Goal: Entertainment & Leisure: Consume media (video, audio)

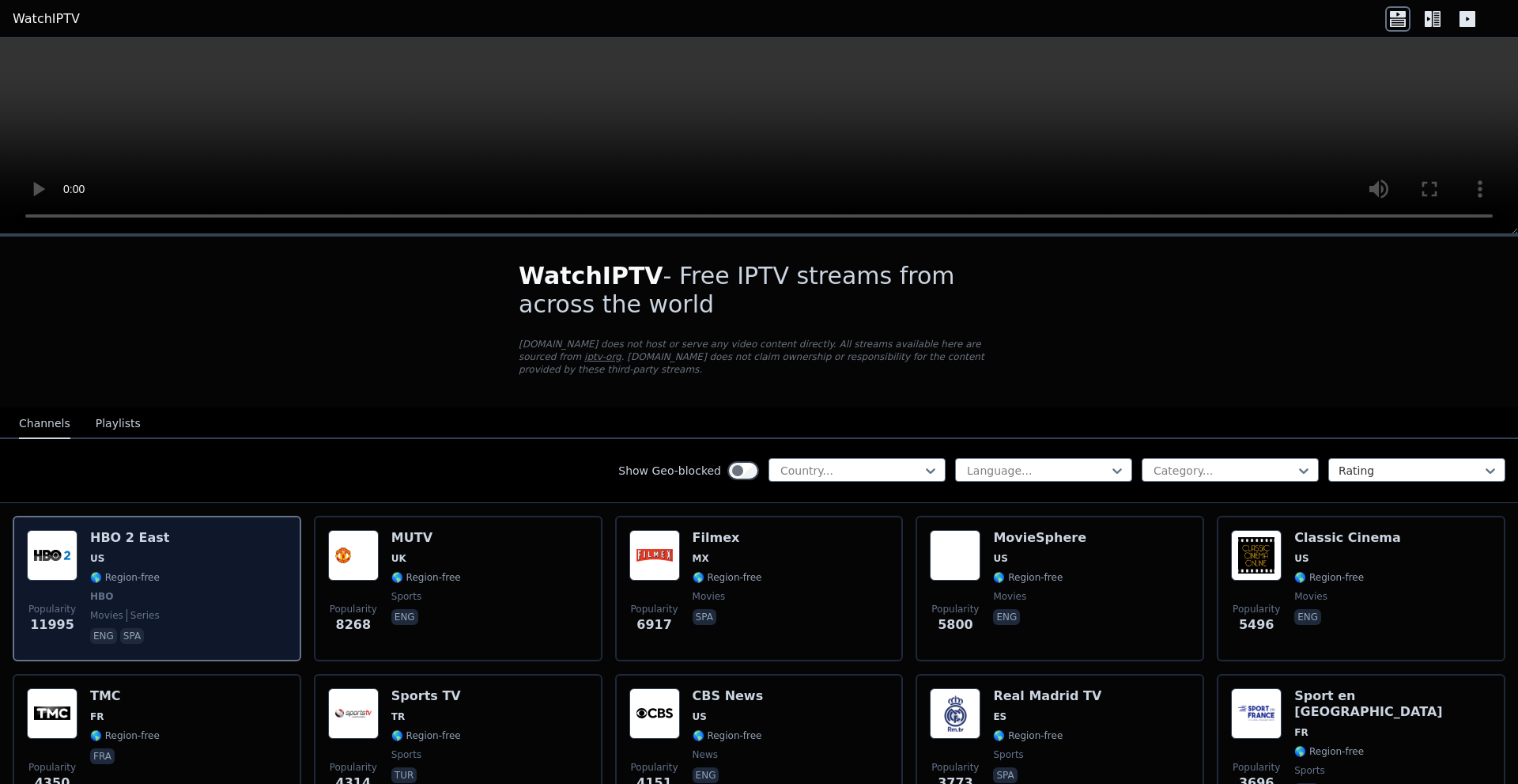
click at [58, 535] on img at bounding box center [53, 555] width 51 height 51
click at [73, 563] on img at bounding box center [53, 555] width 51 height 51
click at [58, 537] on img at bounding box center [53, 555] width 51 height 51
click at [137, 530] on h6 "HBO 2 East" at bounding box center [129, 537] width 79 height 16
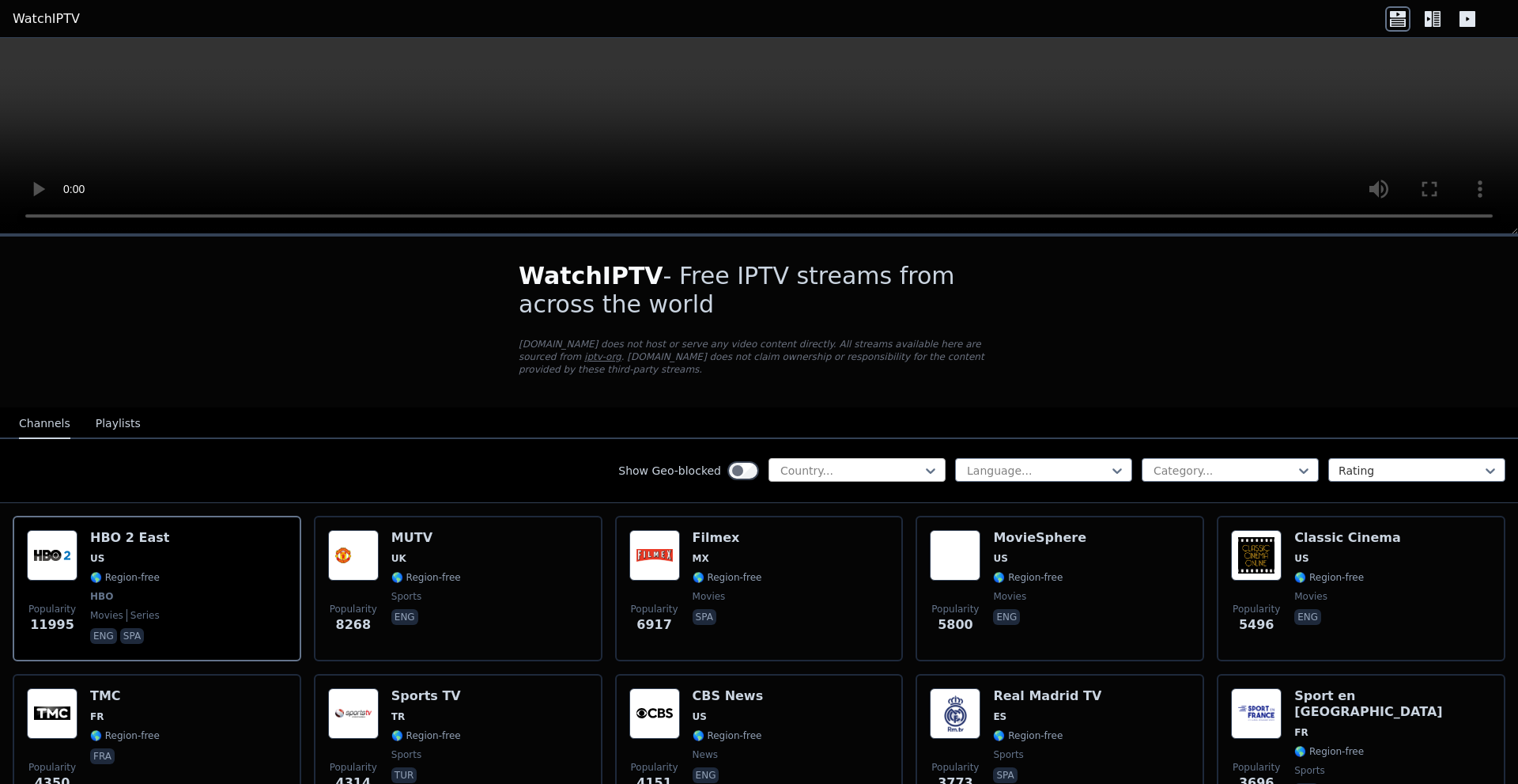
click at [826, 463] on div at bounding box center [851, 470] width 144 height 16
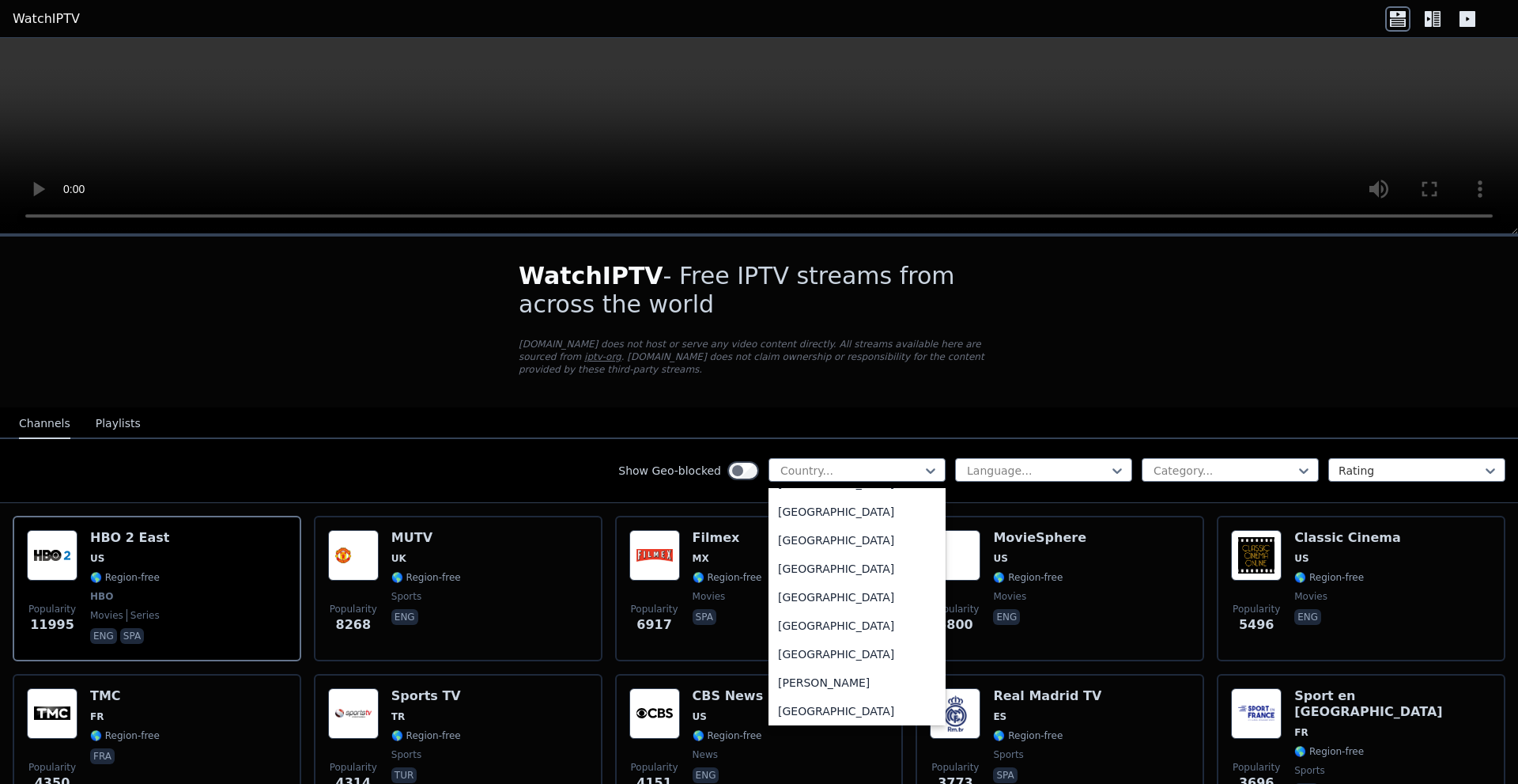
scroll to position [1028, 0]
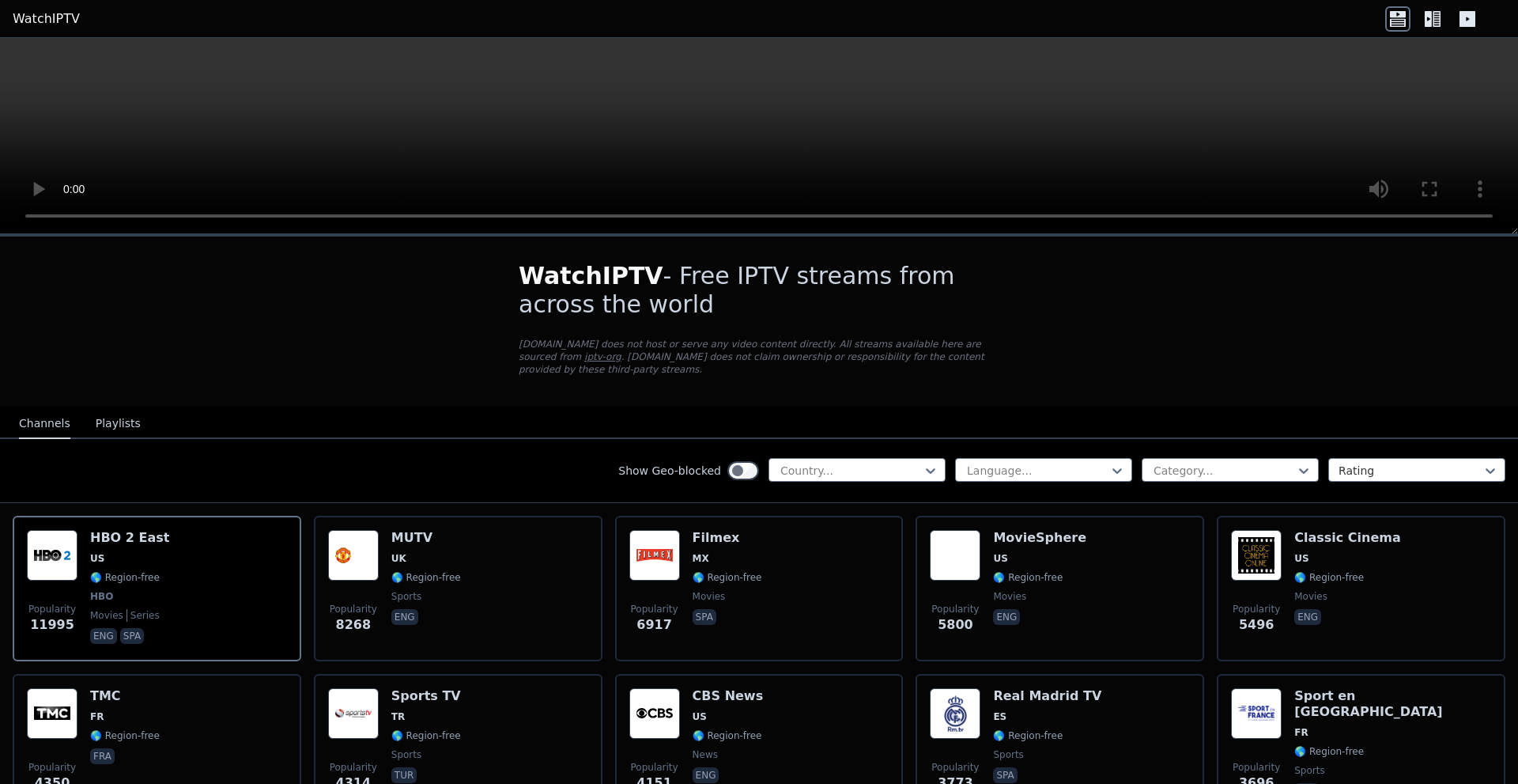
drag, startPoint x: 389, startPoint y: 381, endPoint x: 381, endPoint y: 396, distance: 17.0
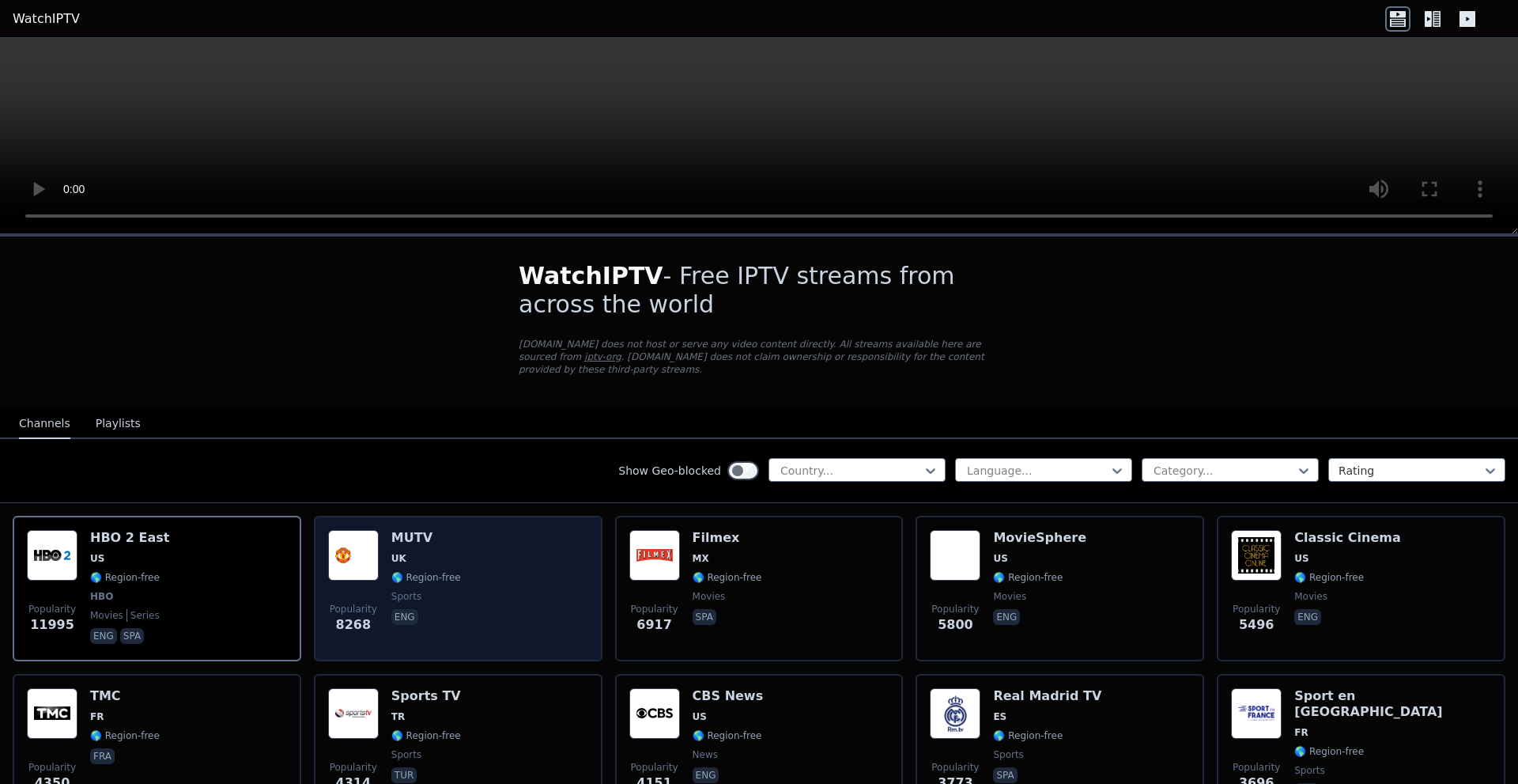
click at [379, 533] on div "Popularity 8268 MUTV [GEOGRAPHIC_DATA] 🌎 Region-free sports eng" at bounding box center [458, 588] width 260 height 117
click at [380, 533] on div "Popularity 8268 MUTV [GEOGRAPHIC_DATA] 🌎 Region-free sports eng" at bounding box center [458, 588] width 260 height 117
drag, startPoint x: 380, startPoint y: 533, endPoint x: 385, endPoint y: 559, distance: 26.5
click at [383, 541] on div "Popularity 8268 MUTV [GEOGRAPHIC_DATA] 🌎 Region-free sports eng" at bounding box center [458, 588] width 260 height 117
click at [354, 555] on img at bounding box center [353, 555] width 51 height 51
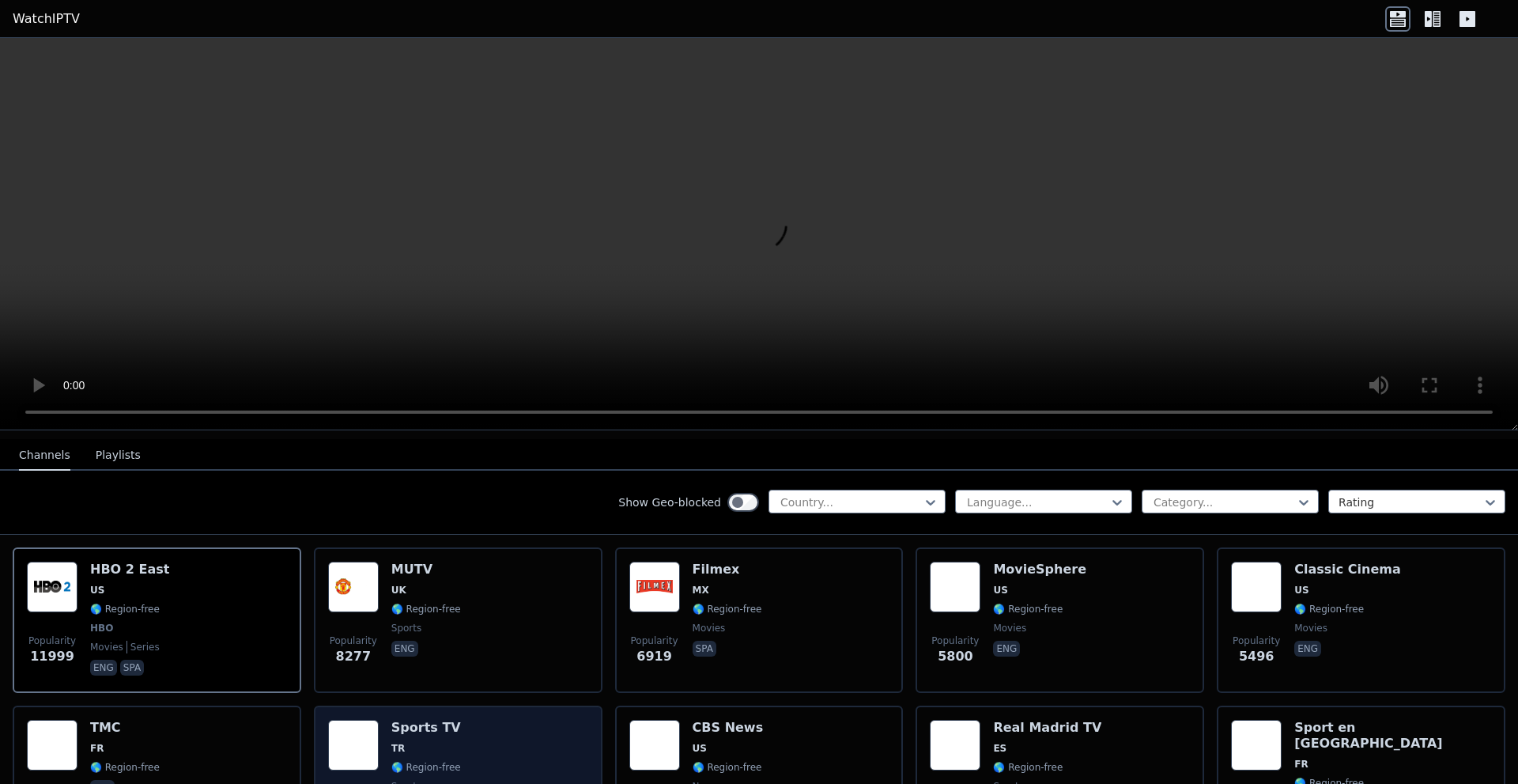
scroll to position [316, 0]
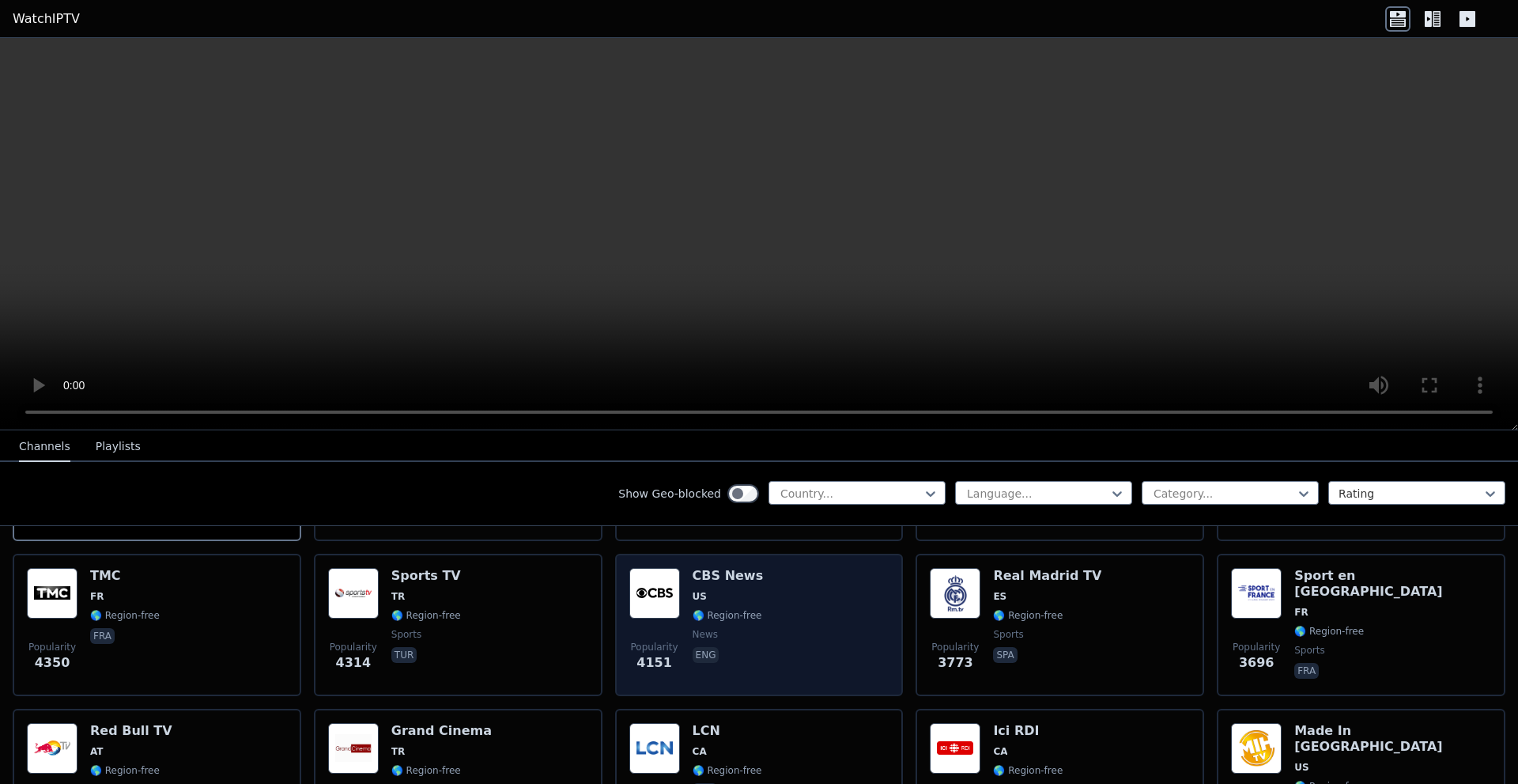
click at [650, 568] on img at bounding box center [655, 593] width 51 height 51
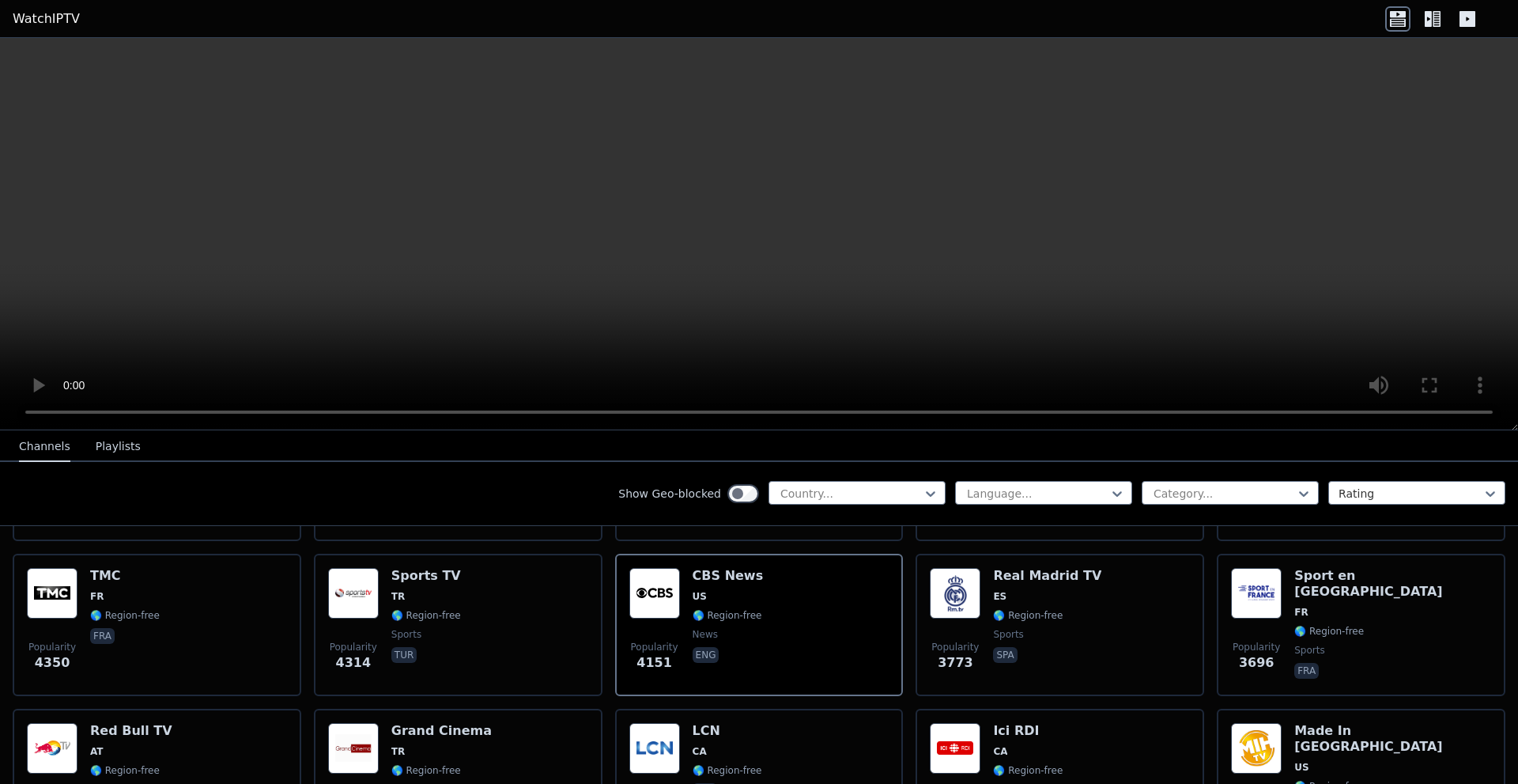
click at [71, 411] on video at bounding box center [759, 234] width 1518 height 392
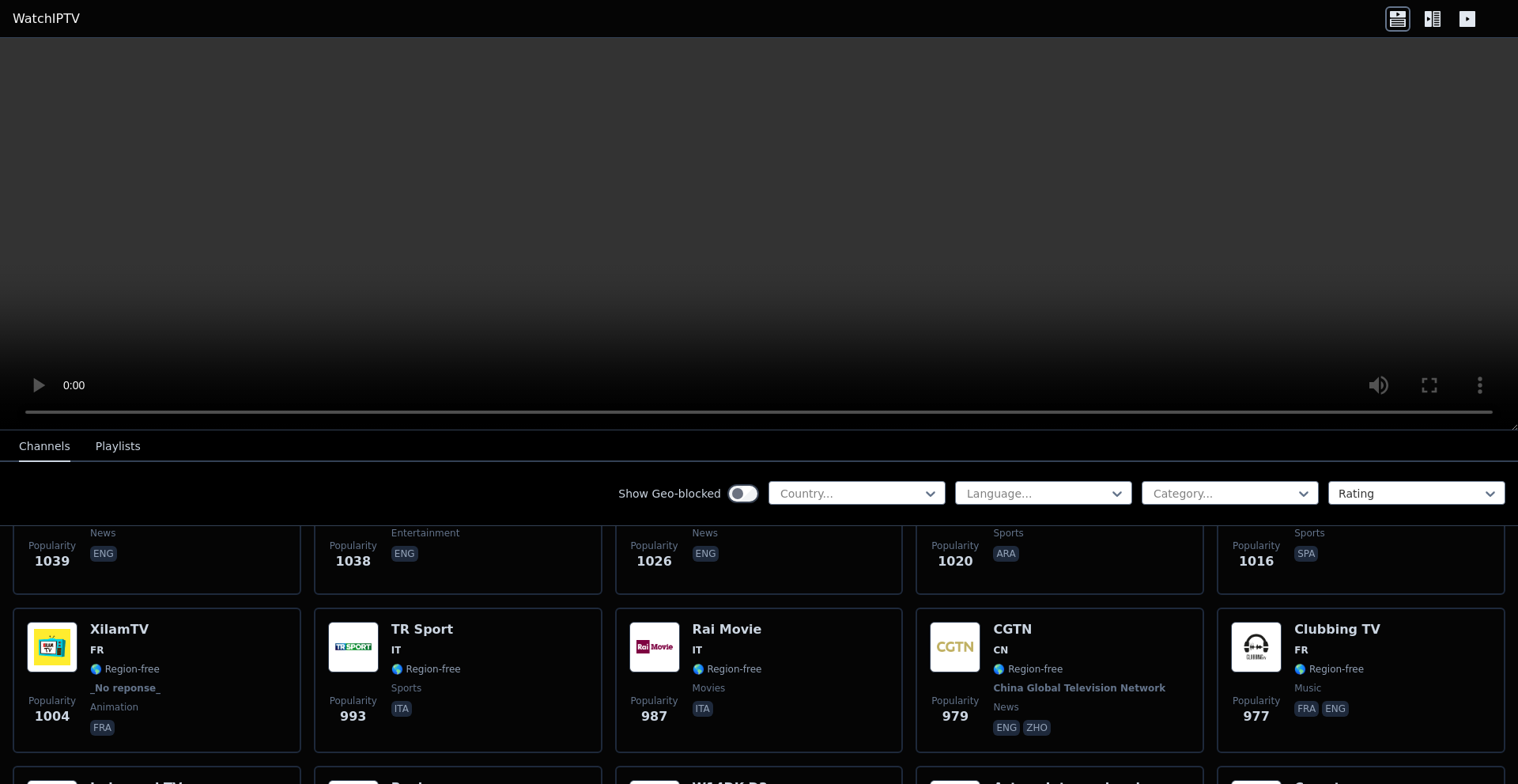
scroll to position [3322, 0]
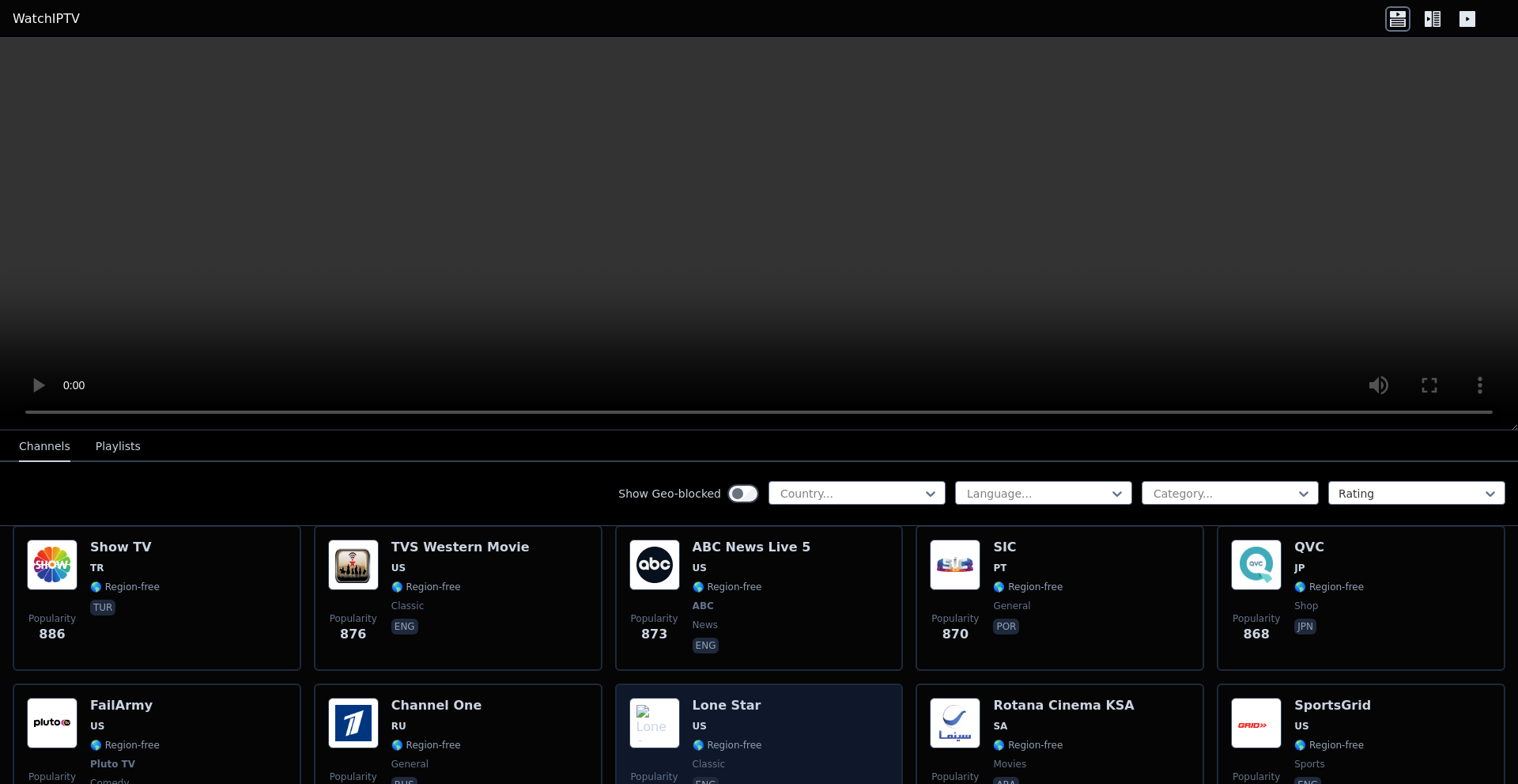
click at [771, 714] on div "Popularity 830 Lone Star US 🌎 Region-free classic eng" at bounding box center [759, 756] width 260 height 117
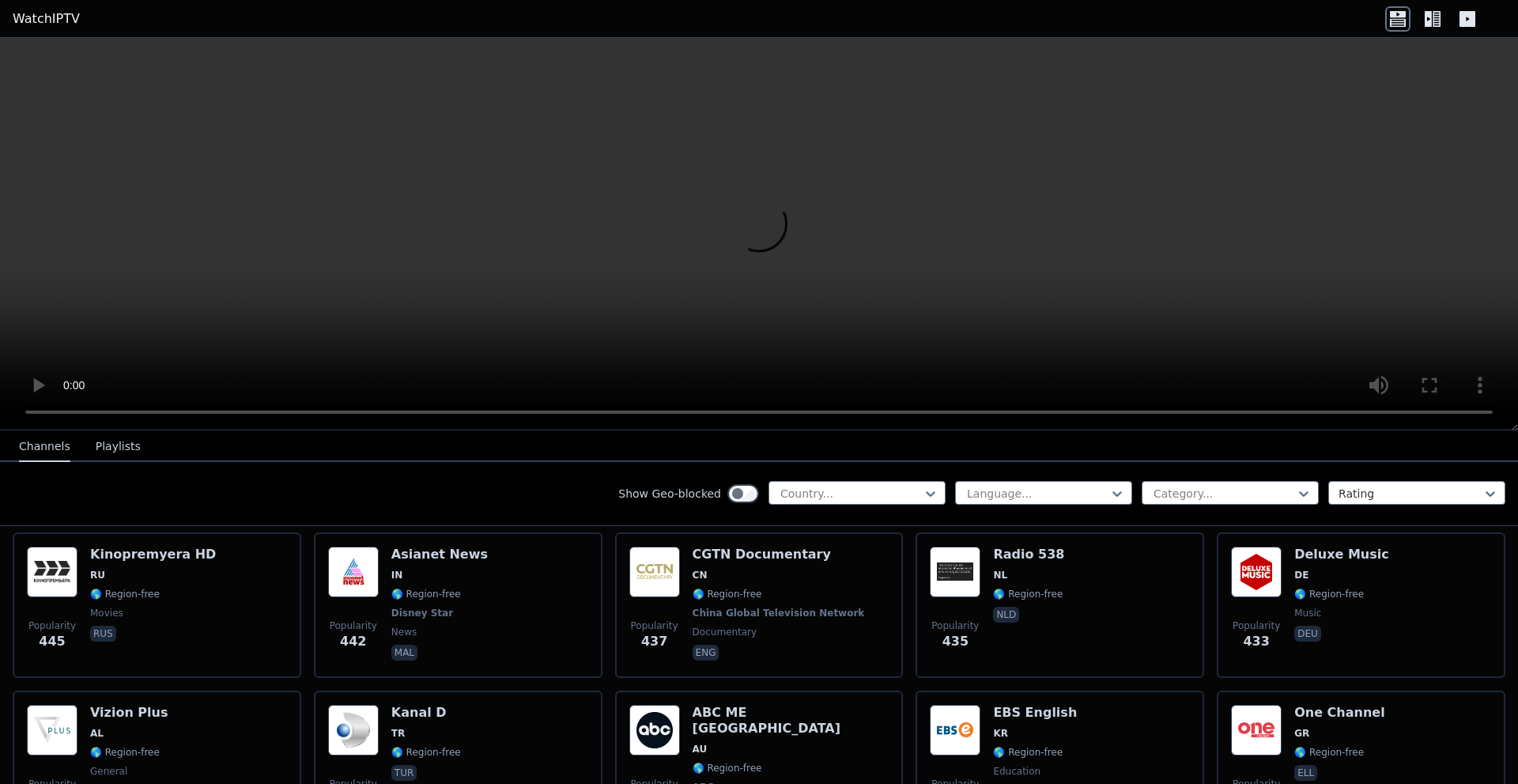
scroll to position [7513, 0]
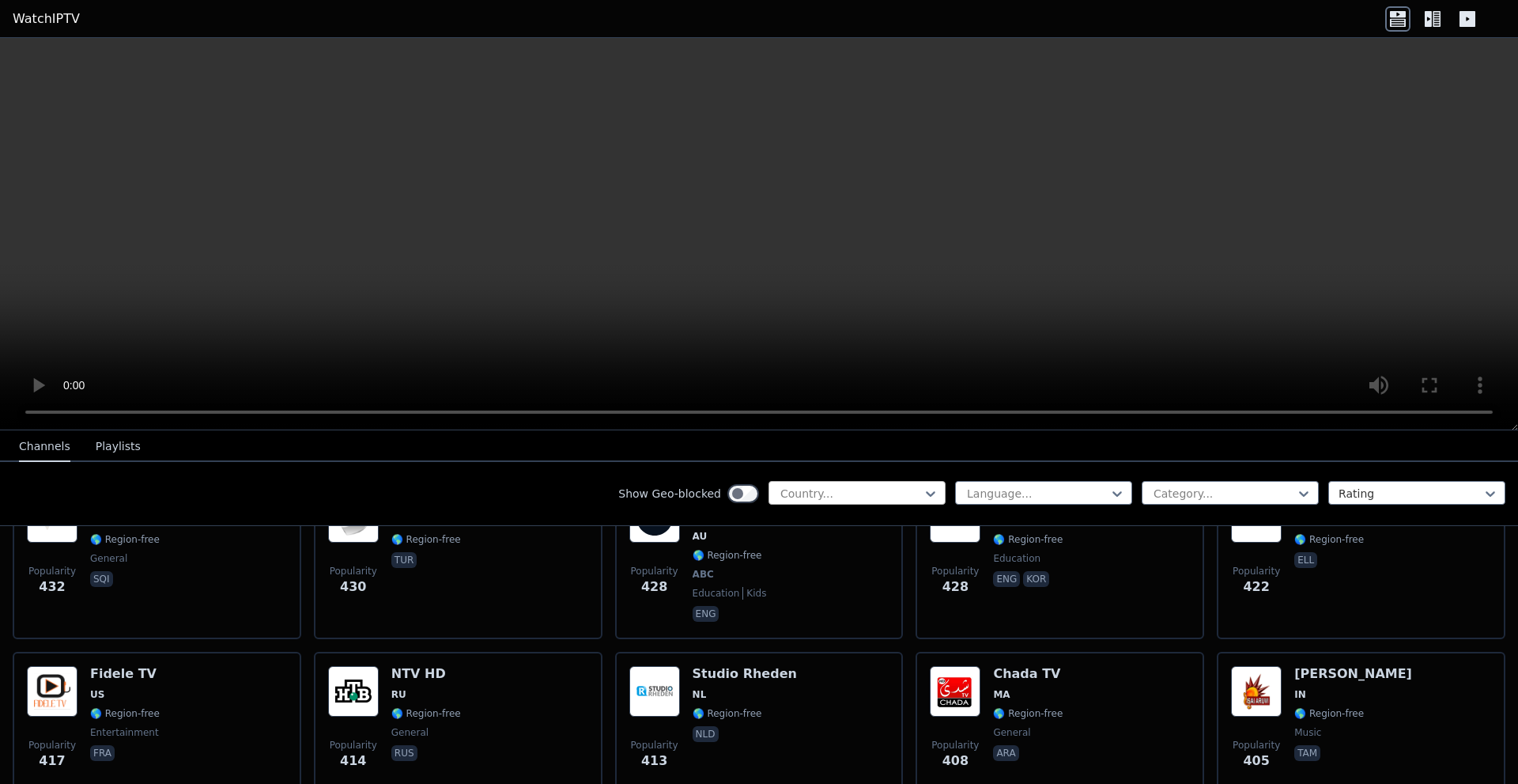
click at [881, 481] on div "Country..." at bounding box center [857, 492] width 177 height 24
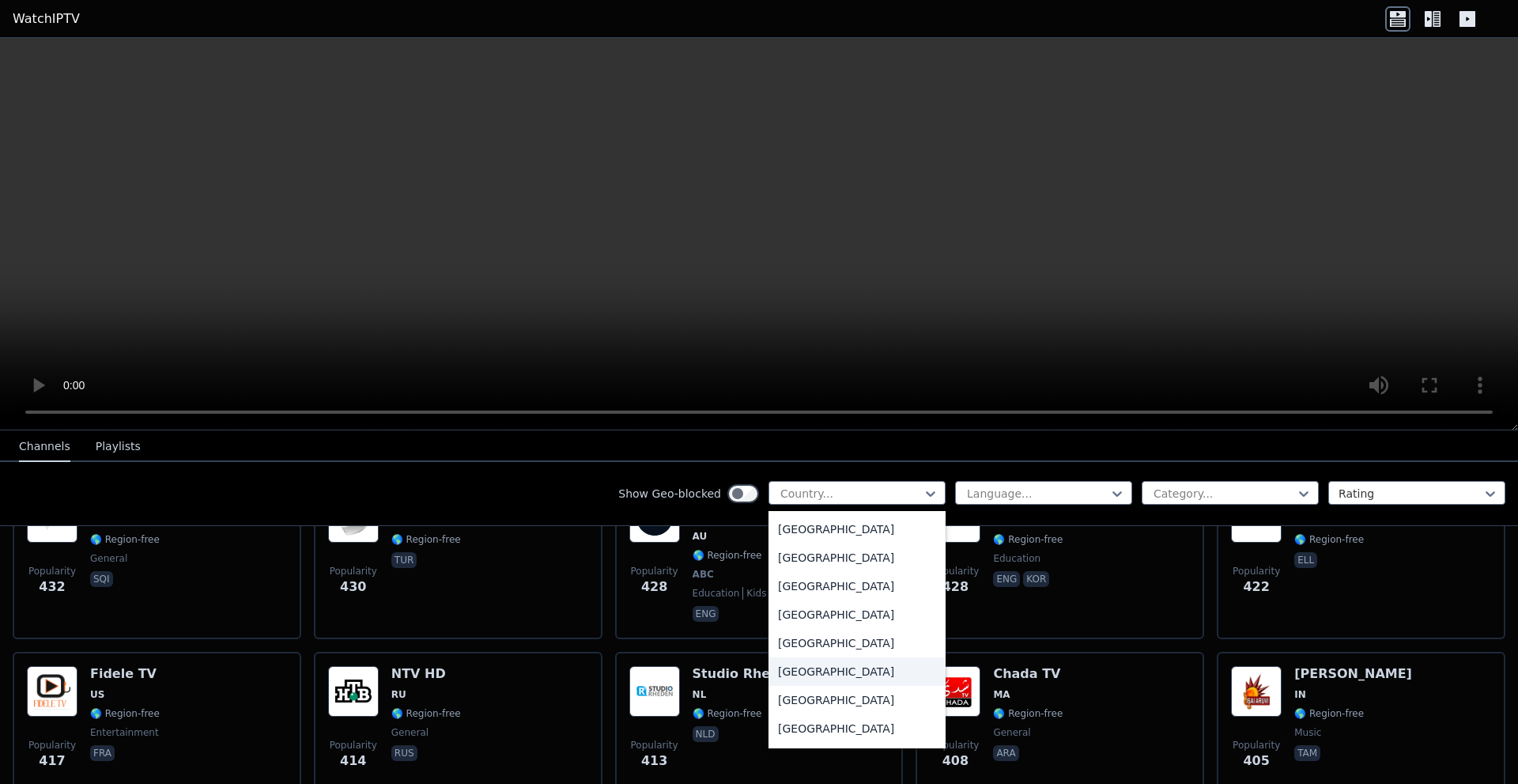
scroll to position [5457, 0]
click at [832, 672] on div "[GEOGRAPHIC_DATA]" at bounding box center [857, 668] width 177 height 29
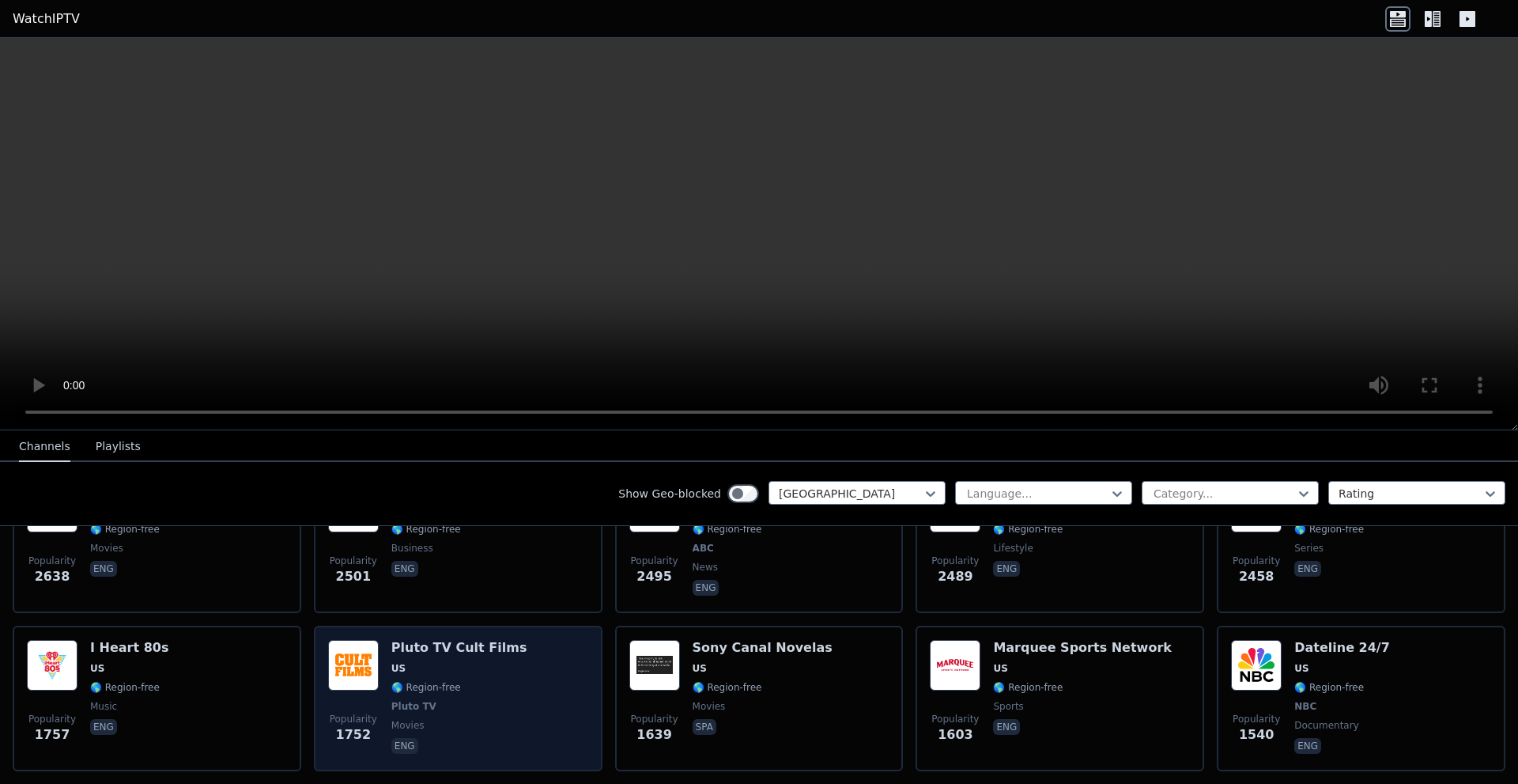
scroll to position [316, 0]
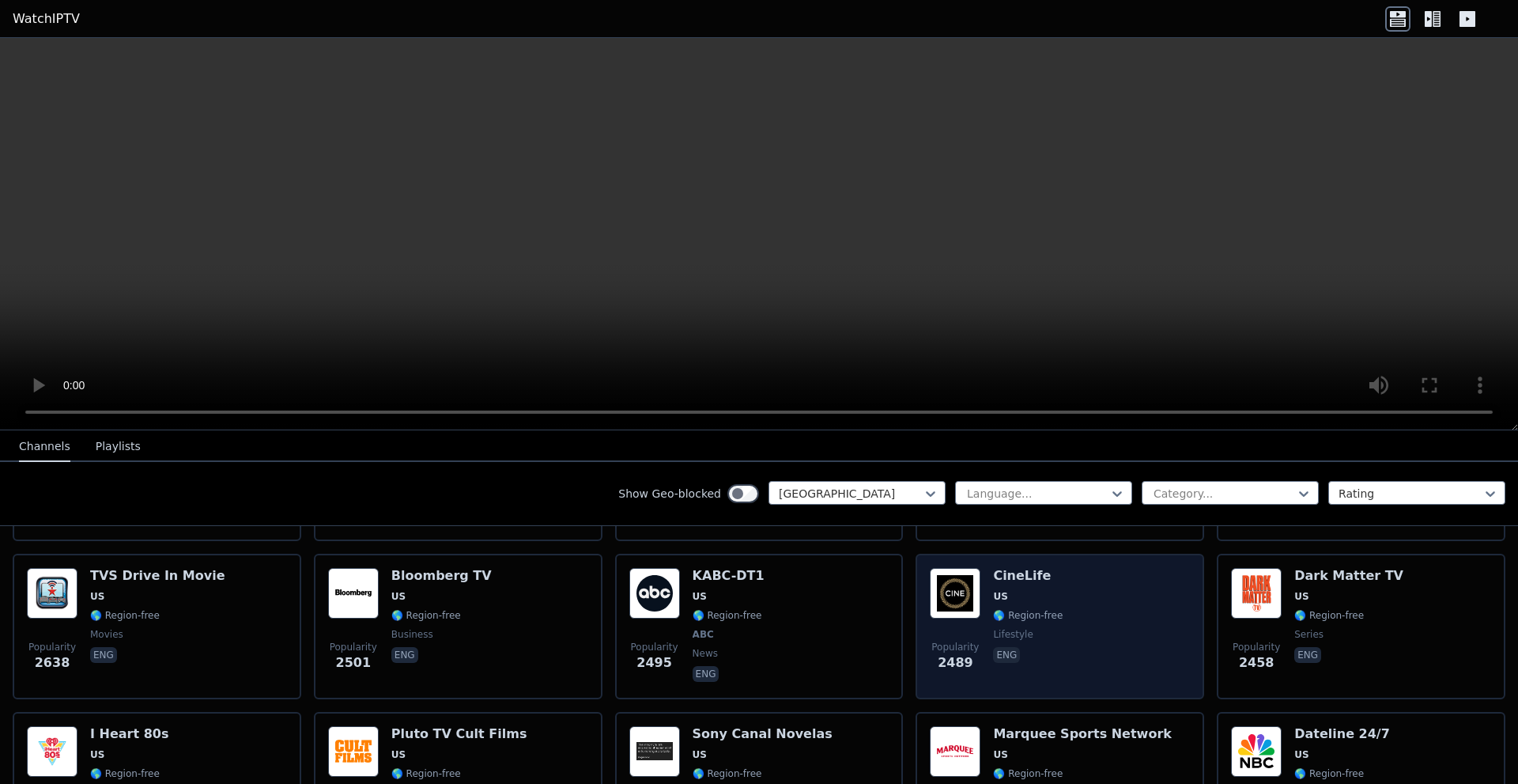
click at [968, 568] on img at bounding box center [955, 593] width 51 height 51
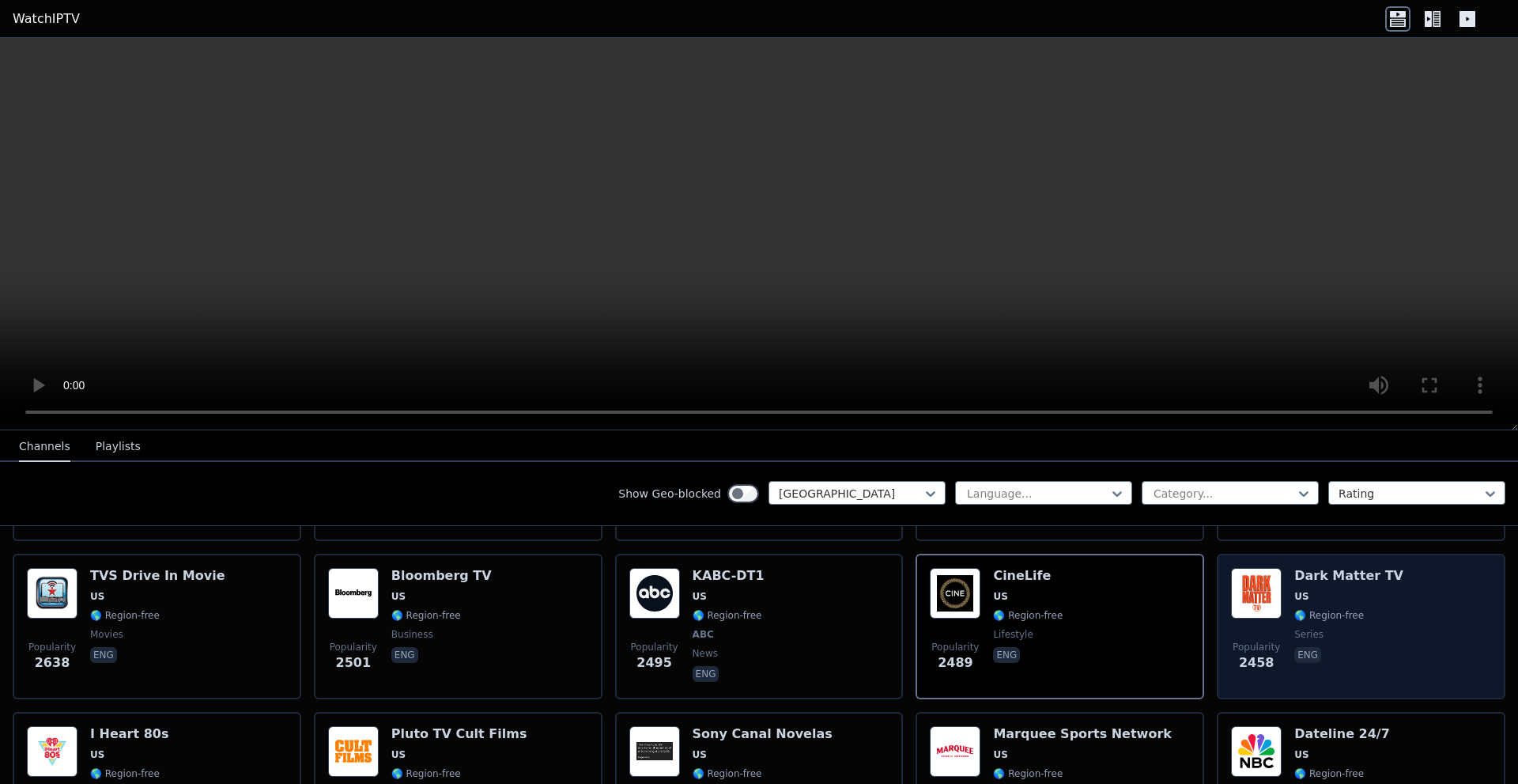
click at [1267, 578] on img at bounding box center [1257, 593] width 51 height 51
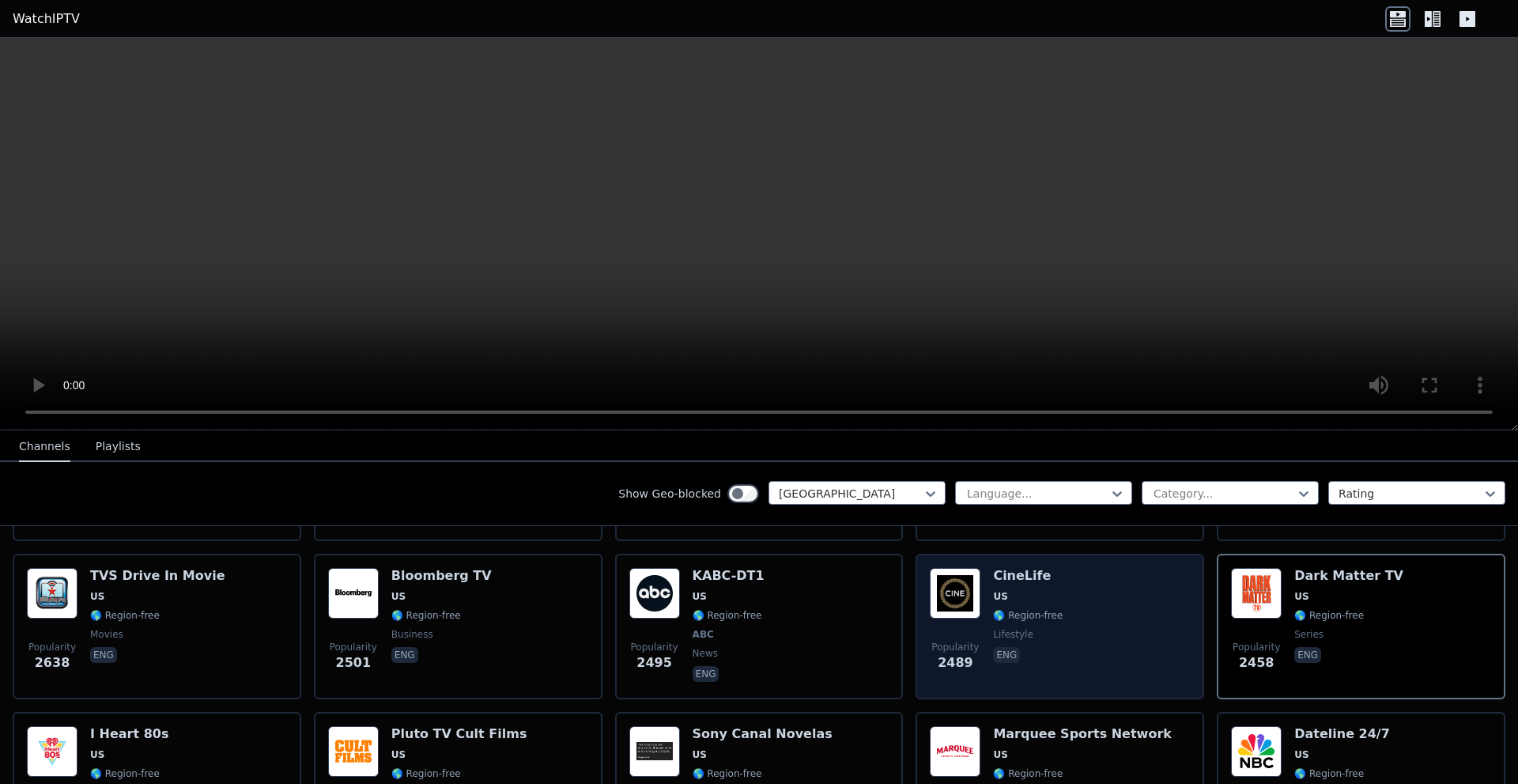
click at [931, 572] on img at bounding box center [955, 593] width 51 height 51
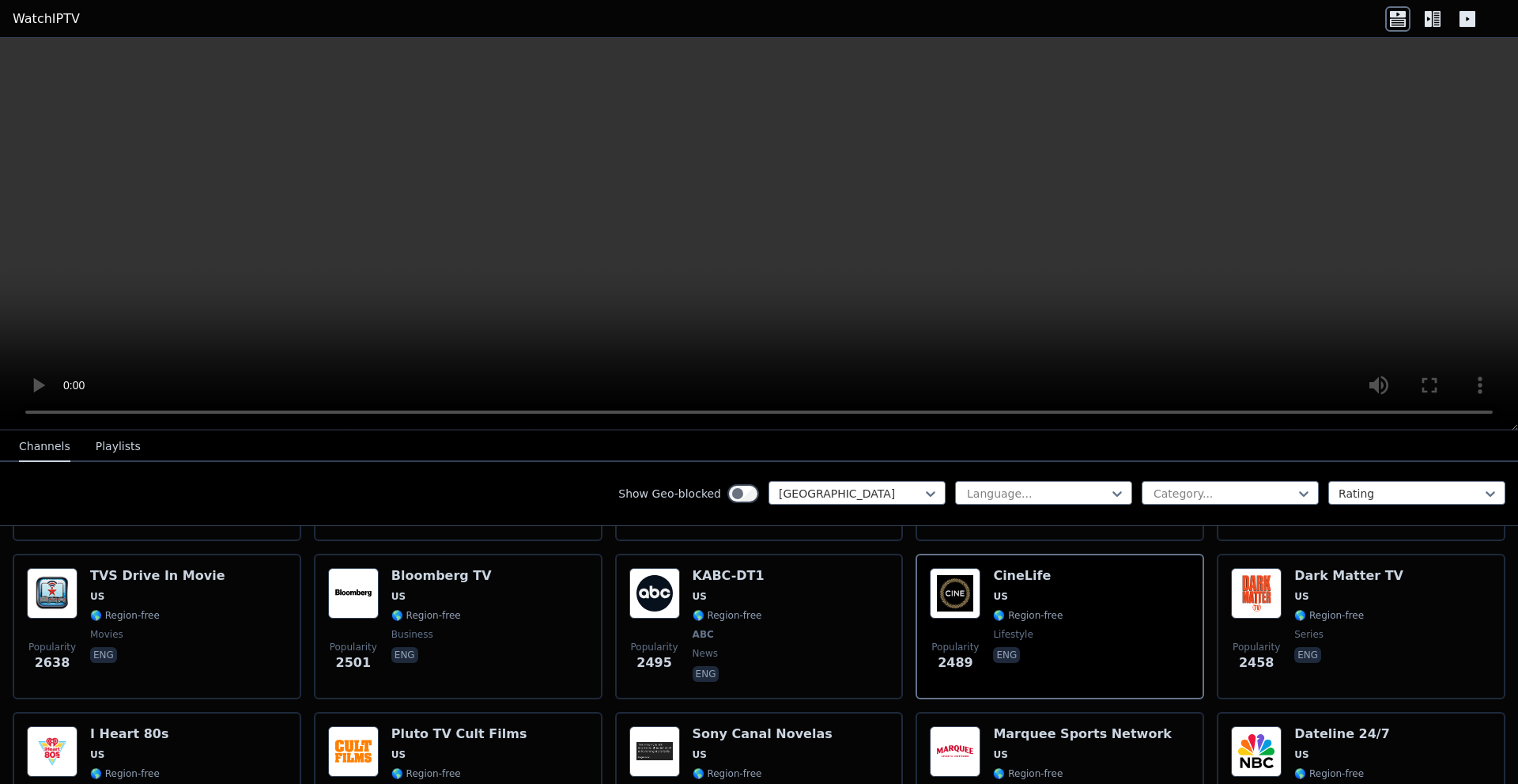
click at [706, 174] on video at bounding box center [759, 234] width 1518 height 392
drag, startPoint x: 706, startPoint y: 174, endPoint x: 706, endPoint y: 243, distance: 69.0
click at [706, 174] on video at bounding box center [759, 234] width 1518 height 392
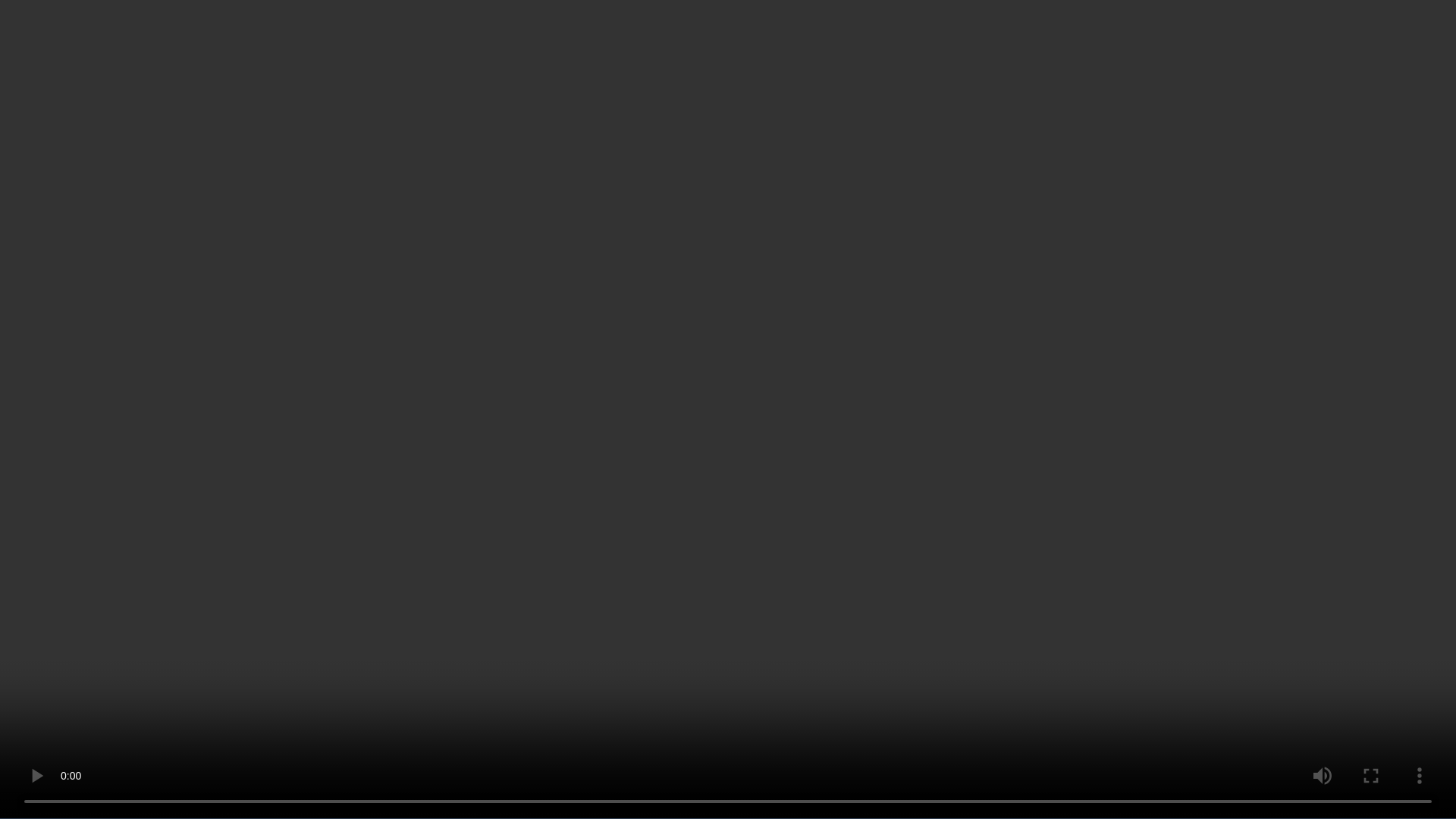
click at [473, 524] on video at bounding box center [728, 410] width 1456 height 819
drag, startPoint x: 473, startPoint y: 524, endPoint x: 476, endPoint y: 457, distance: 67.1
click at [473, 523] on video at bounding box center [728, 410] width 1456 height 819
